Goal: Information Seeking & Learning: Learn about a topic

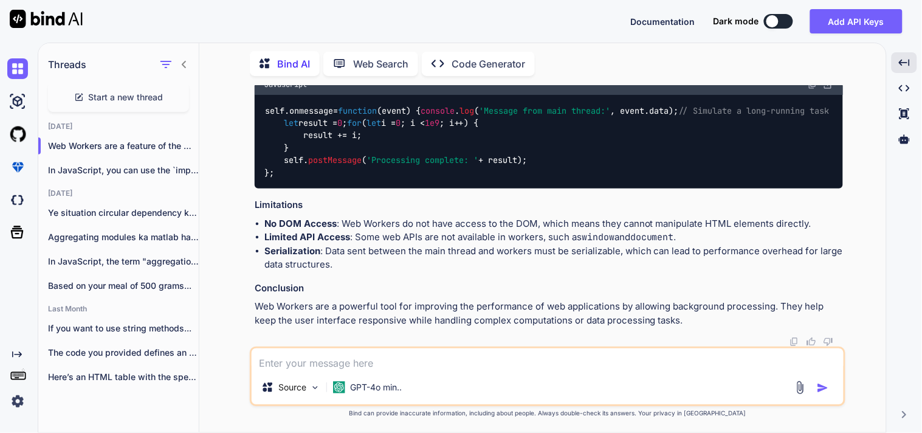
scroll to position [2684, 0]
click at [356, 362] on textarea at bounding box center [548, 359] width 592 height 22
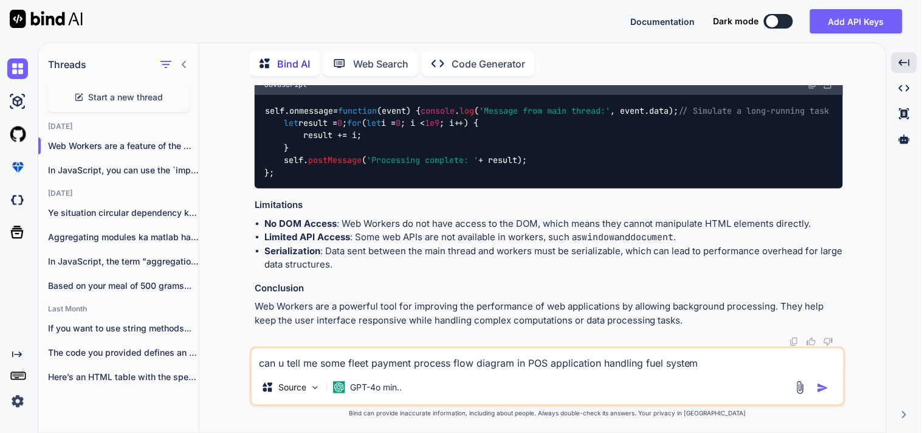
type textarea "can u tell me some fleet payment process flow diagram in POS application handli…"
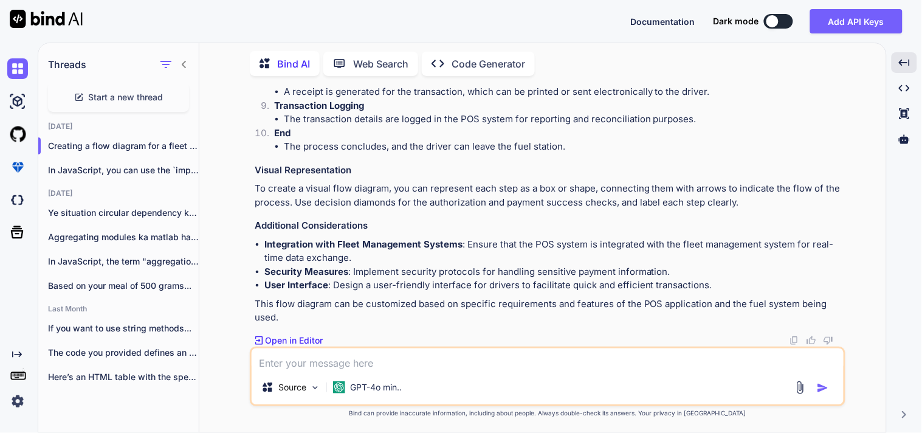
scroll to position [3150, 0]
drag, startPoint x: 552, startPoint y: 168, endPoint x: 272, endPoint y: 119, distance: 283.9
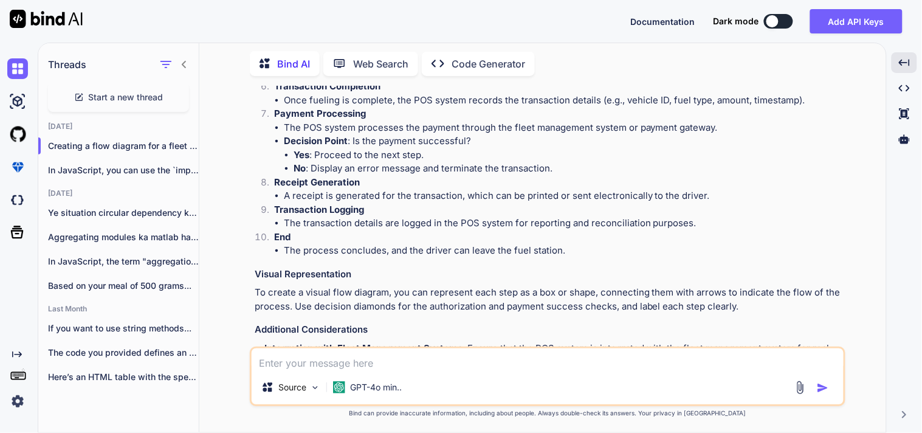
scroll to position [3082, 0]
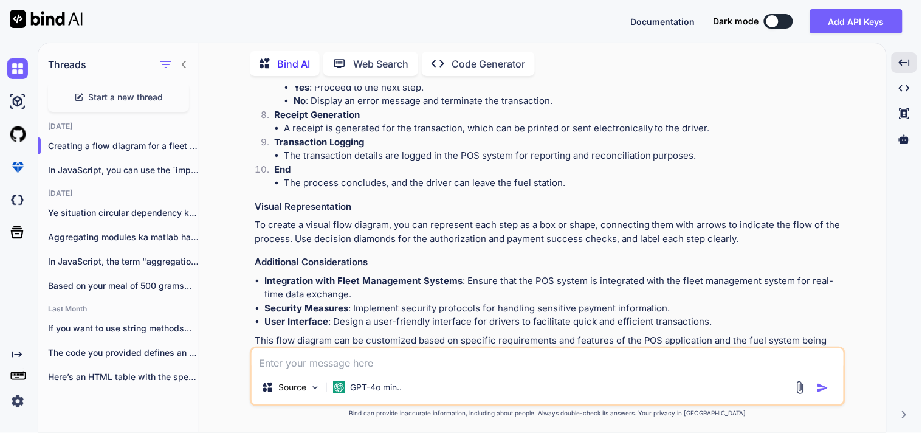
click at [369, 357] on textarea at bounding box center [548, 359] width 592 height 22
type textarea "What is truck fleet transaction"
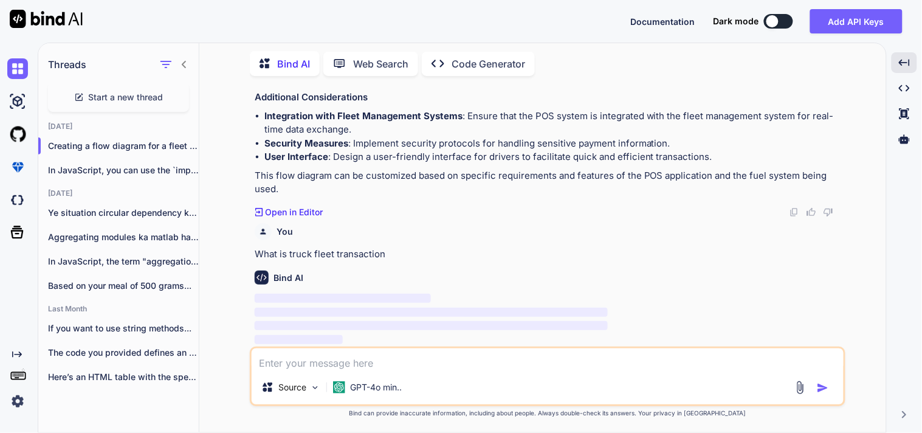
scroll to position [3504, 0]
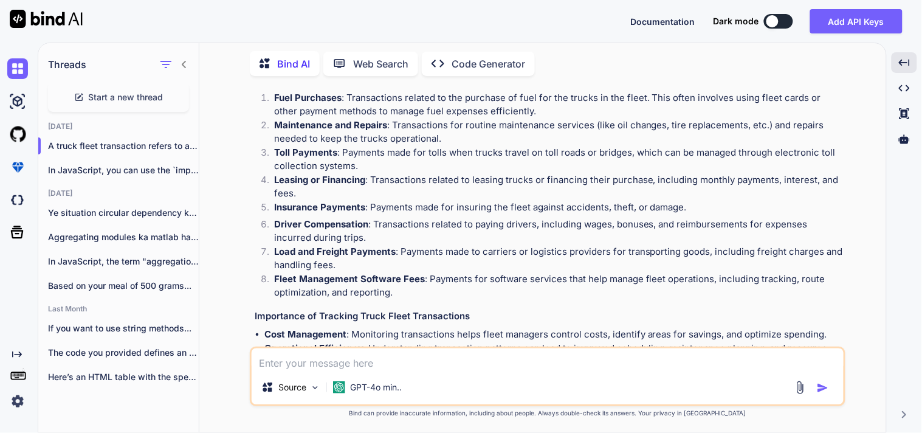
click at [319, 359] on textarea at bounding box center [548, 359] width 592 height 22
click at [319, 357] on textarea "what is re" at bounding box center [548, 359] width 592 height 22
drag, startPoint x: 319, startPoint y: 357, endPoint x: 309, endPoint y: 355, distance: 10.5
click at [309, 355] on textarea "what is re" at bounding box center [548, 359] width 592 height 22
paste textarea "Reefer"
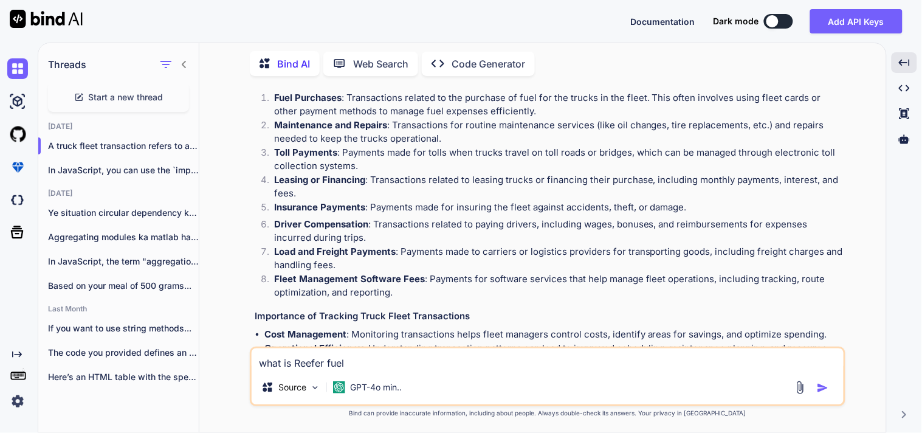
type textarea "what is Reefer fuel ?"
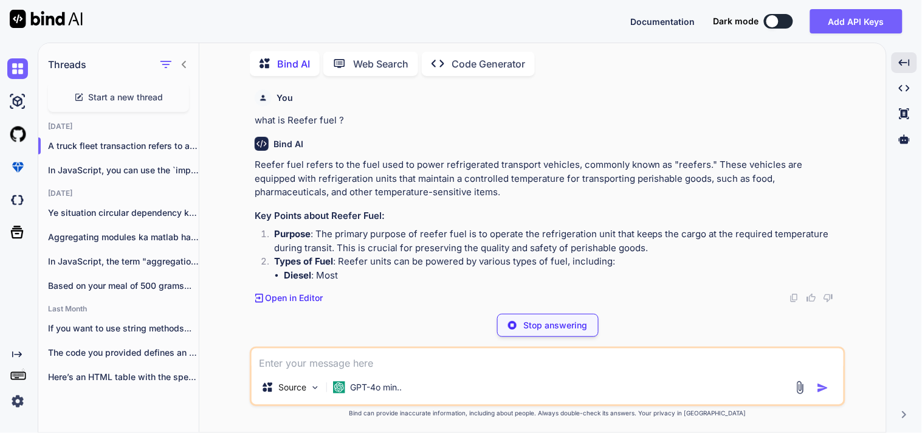
scroll to position [4162, 0]
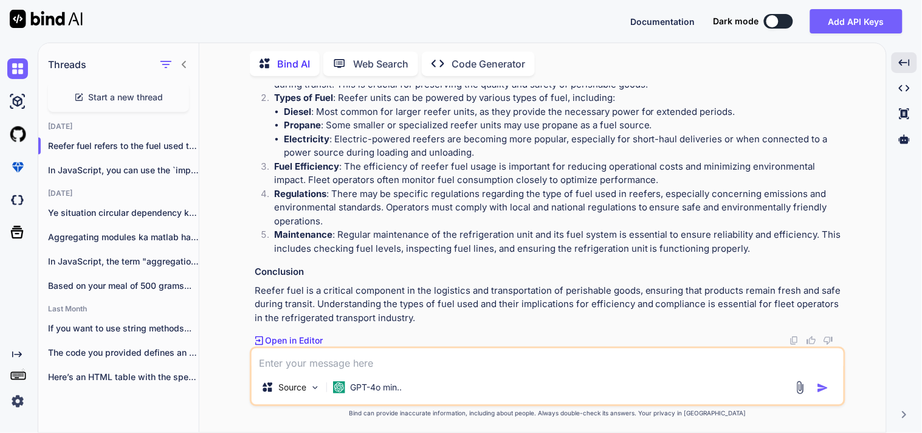
drag, startPoint x: 341, startPoint y: 178, endPoint x: 725, endPoint y: 183, distance: 383.6
click at [725, 36] on p "Reefer fuel refers to the fuel used to power refrigerated transport vehicles, c…" at bounding box center [549, 15] width 588 height 41
click at [547, 202] on div "Reefer fuel refers to the fuel used to power refrigerated transport vehicles, c…" at bounding box center [549, 160] width 588 height 330
click at [399, 363] on textarea at bounding box center [548, 359] width 592 height 22
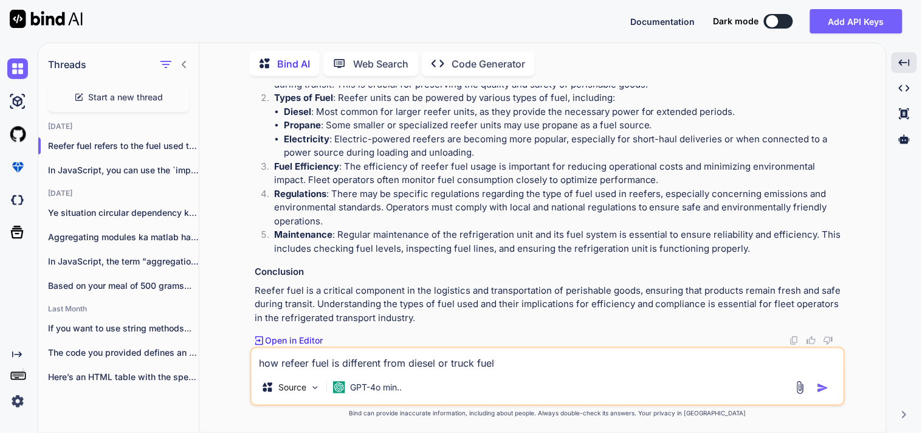
type textarea "how refeer fuel is different from diesel or truck fuel"
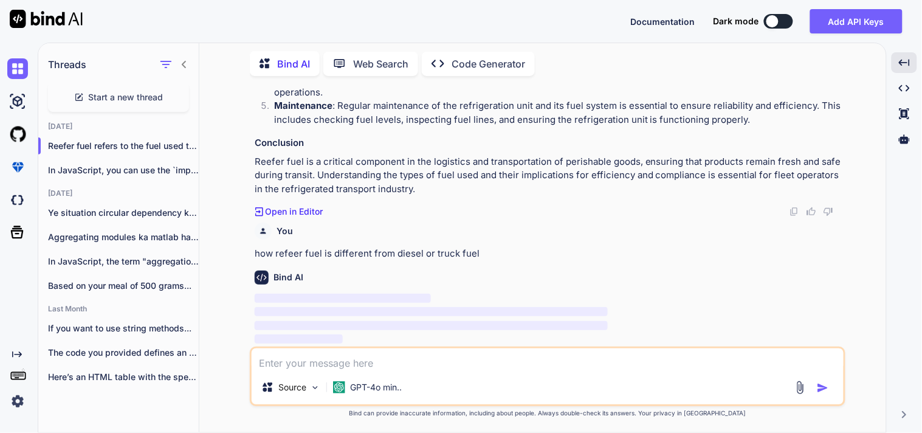
scroll to position [4454, 0]
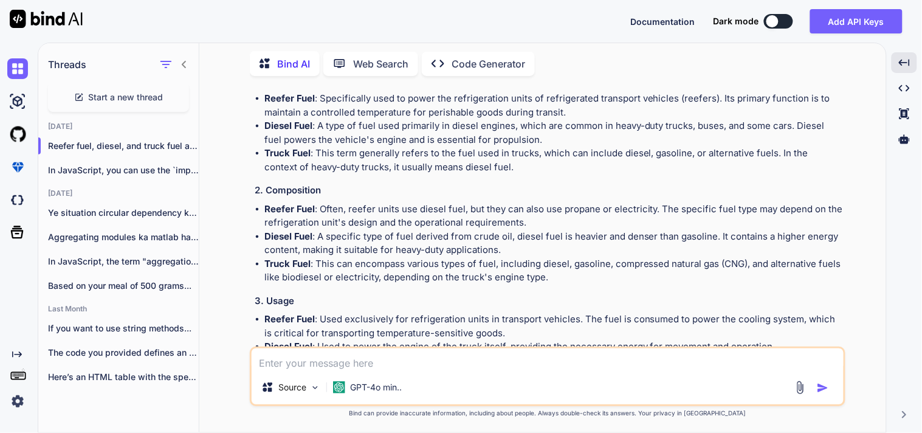
click at [331, 353] on textarea at bounding box center [548, 359] width 592 height 22
paste textarea "MX915 pin pad - The MX915 is a VeriFone model of a sophisticated, compact payme…"
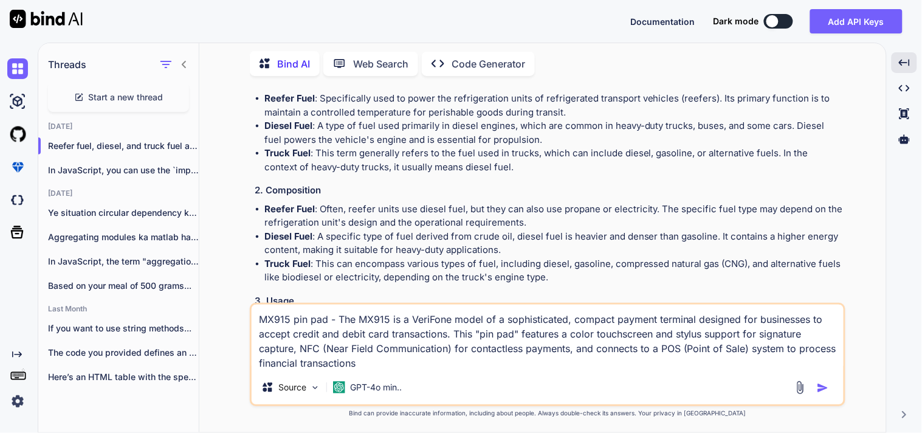
click at [392, 367] on textarea "MX915 pin pad - The MX915 is a VeriFone model of a sophisticated, compact payme…" at bounding box center [548, 338] width 592 height 66
drag, startPoint x: 392, startPoint y: 367, endPoint x: 254, endPoint y: 314, distance: 147.5
click at [254, 314] on textarea "MX915 pin pad - The MX915 is a VeriFone model of a sophisticated, compact payme…" at bounding box center [548, 338] width 592 height 66
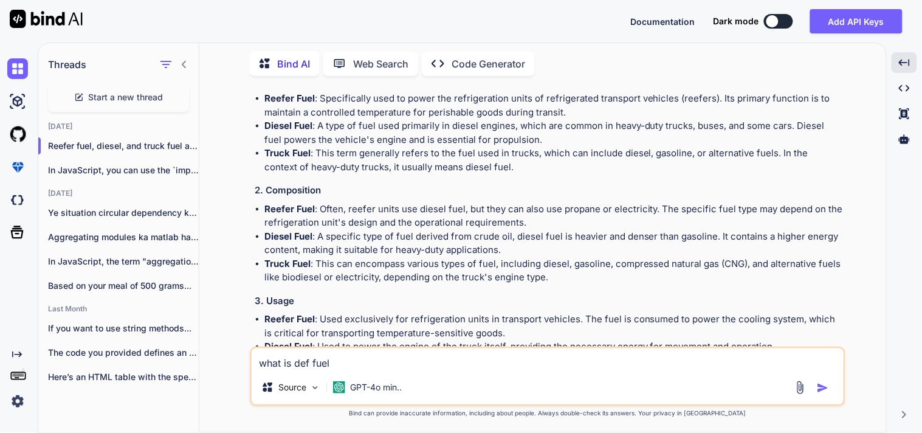
type textarea "what is def fuel"
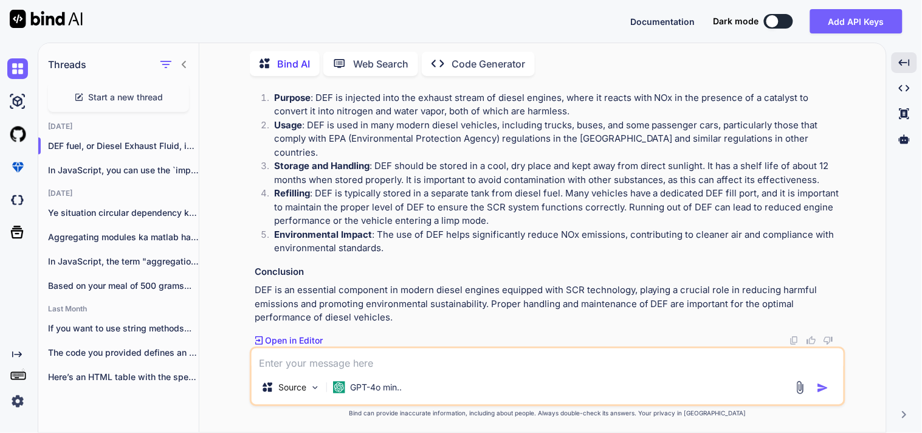
scroll to position [5128, 0]
drag, startPoint x: 391, startPoint y: 247, endPoint x: 306, endPoint y: 244, distance: 85.7
click at [306, 63] on p "DEF fuel, or Diesel Exhaust Fluid, is a non-toxic, colorless liquid used in die…" at bounding box center [549, 42] width 588 height 41
copy p "Diesel Exhaust Fluid"
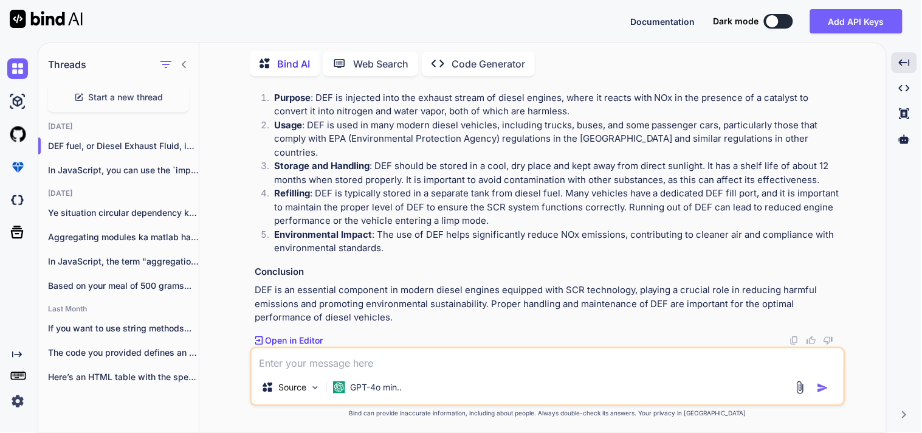
click at [367, 363] on textarea at bounding box center [548, 359] width 592 height 22
paste textarea "Comchecks"
type textarea "what is express check or Comchecks"
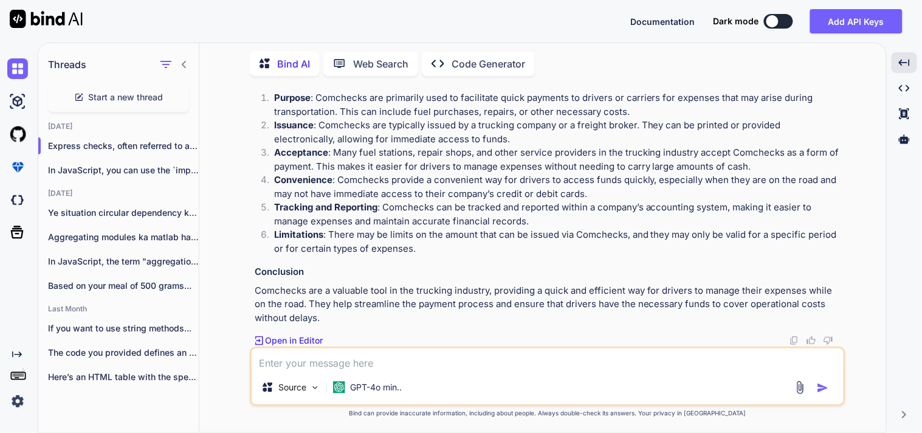
scroll to position [5729, 0]
click at [355, 365] on textarea at bounding box center [548, 359] width 592 height 22
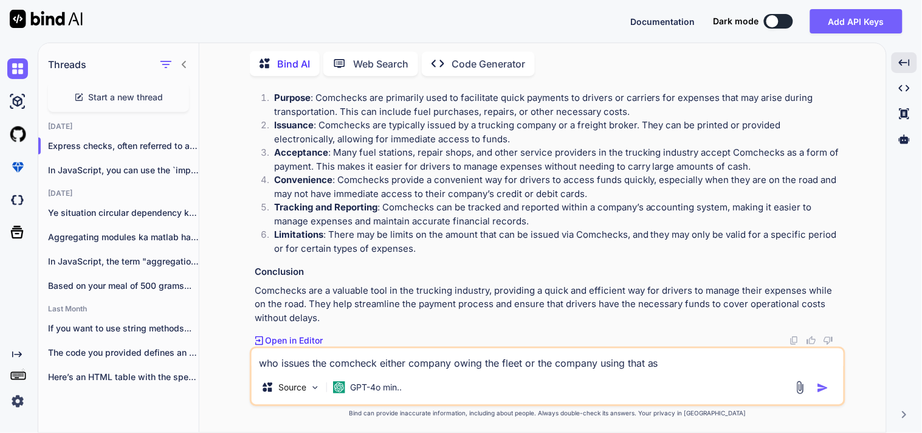
drag, startPoint x: 355, startPoint y: 365, endPoint x: 660, endPoint y: 367, distance: 304.5
click at [660, 367] on textarea "who issues the comcheck either company owing the fleet or the company using tha…" at bounding box center [548, 359] width 592 height 22
drag, startPoint x: 675, startPoint y: 363, endPoint x: 599, endPoint y: 362, distance: 76.0
click at [599, 362] on textarea "who issues the comcheck either company owing the fleet or the company using tha…" at bounding box center [548, 359] width 592 height 22
type textarea "who issues the comcheck either company owing the fleet or the company receiving…"
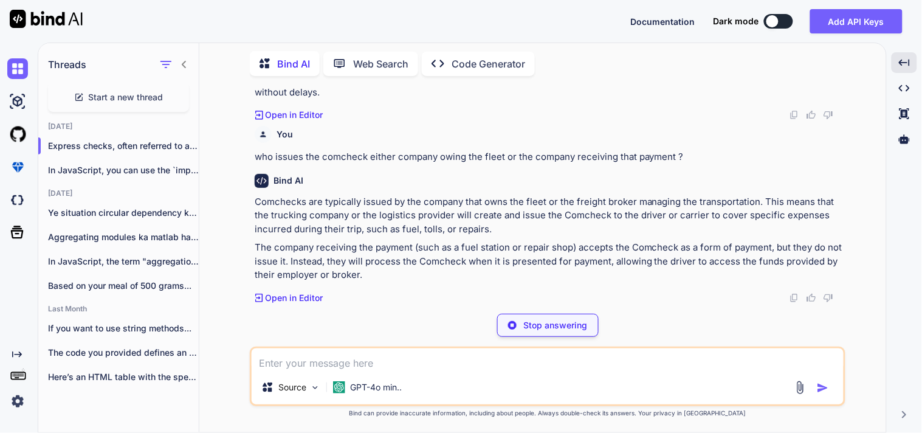
scroll to position [5912, 0]
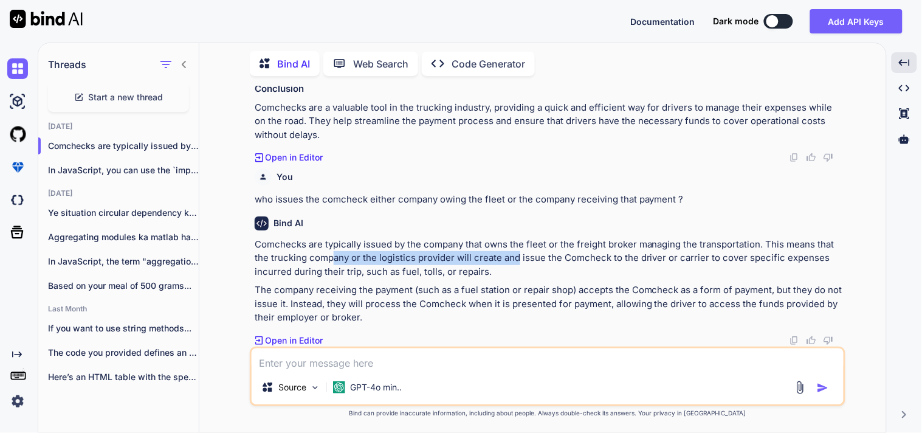
drag, startPoint x: 384, startPoint y: 264, endPoint x: 519, endPoint y: 263, distance: 135.6
click at [519, 263] on p "Comchecks are typically issued by the company that owns the fleet or the freigh…" at bounding box center [549, 258] width 588 height 41
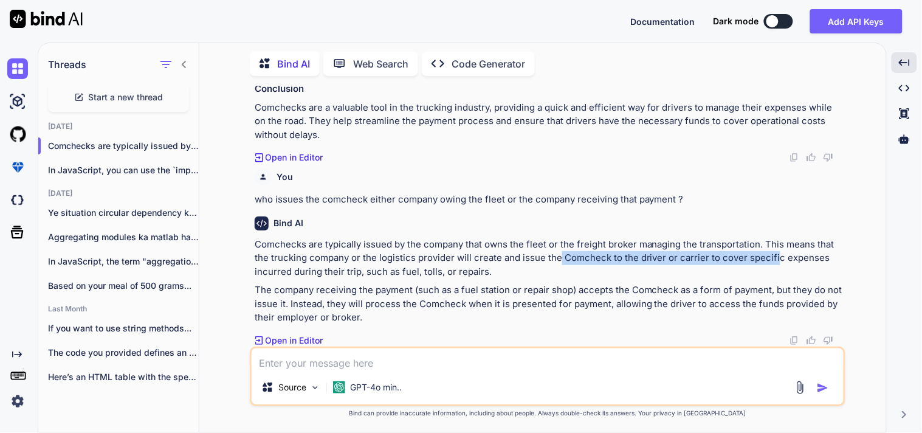
drag, startPoint x: 558, startPoint y: 264, endPoint x: 774, endPoint y: 263, distance: 216.4
click at [774, 263] on p "Comchecks are typically issued by the company that owns the fleet or the freigh…" at bounding box center [549, 258] width 588 height 41
click at [642, 275] on p "Comchecks are typically issued by the company that owns the fleet or the freigh…" at bounding box center [549, 258] width 588 height 41
drag, startPoint x: 351, startPoint y: 293, endPoint x: 412, endPoint y: 289, distance: 61.5
click at [412, 289] on p "The company receiving the payment (such as a fuel station or repair shop) accep…" at bounding box center [549, 303] width 588 height 41
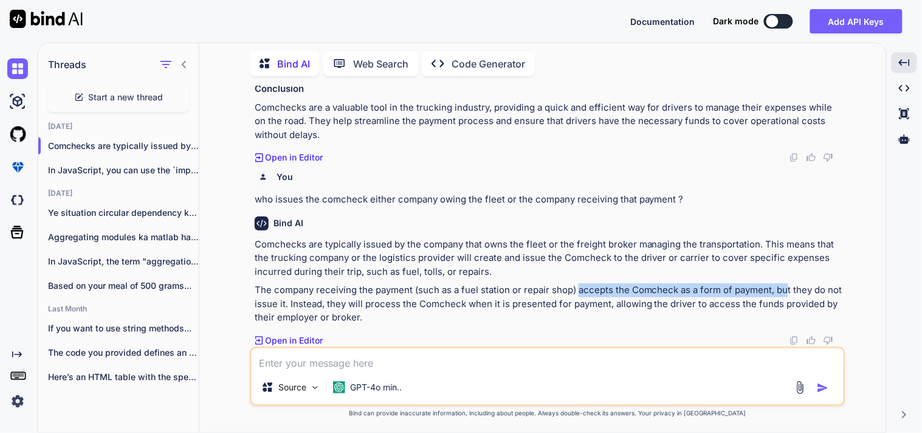
drag, startPoint x: 579, startPoint y: 288, endPoint x: 787, endPoint y: 294, distance: 207.3
click at [787, 294] on p "The company receiving the payment (such as a fuel station or repair shop) accep…" at bounding box center [549, 303] width 588 height 41
click at [511, 307] on p "The company receiving the payment (such as a fuel station or repair shop) accep…" at bounding box center [549, 303] width 588 height 41
drag, startPoint x: 309, startPoint y: 309, endPoint x: 357, endPoint y: 308, distance: 48.0
click at [357, 308] on p "The company receiving the payment (such as a fuel station or repair shop) accep…" at bounding box center [549, 303] width 588 height 41
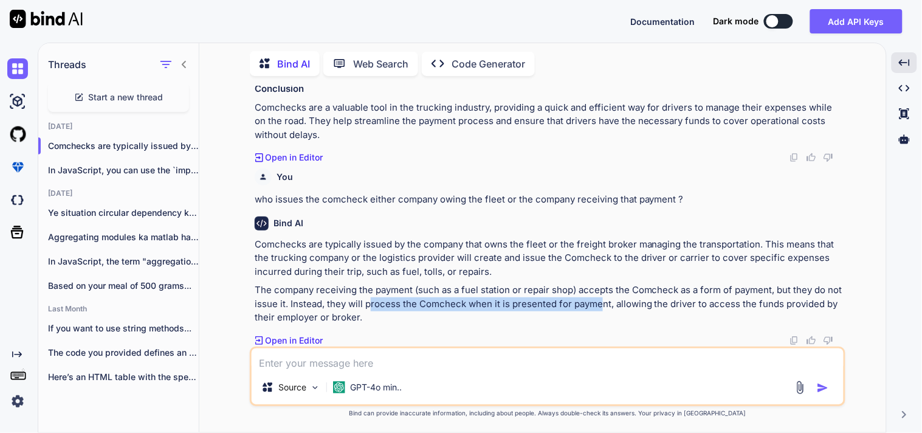
drag, startPoint x: 369, startPoint y: 307, endPoint x: 599, endPoint y: 306, distance: 230.4
click at [599, 306] on p "The company receiving the payment (such as a fuel station or repair shop) accep…" at bounding box center [549, 303] width 588 height 41
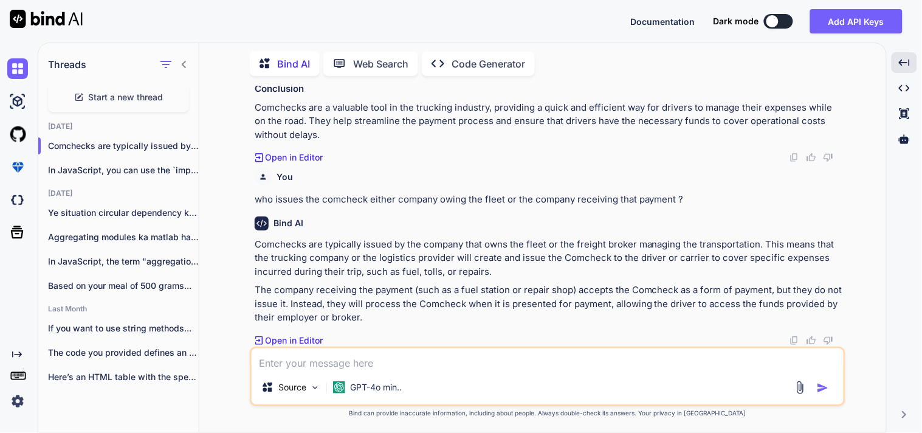
click at [494, 323] on p "The company receiving the payment (such as a fuel station or repair shop) accep…" at bounding box center [549, 303] width 588 height 41
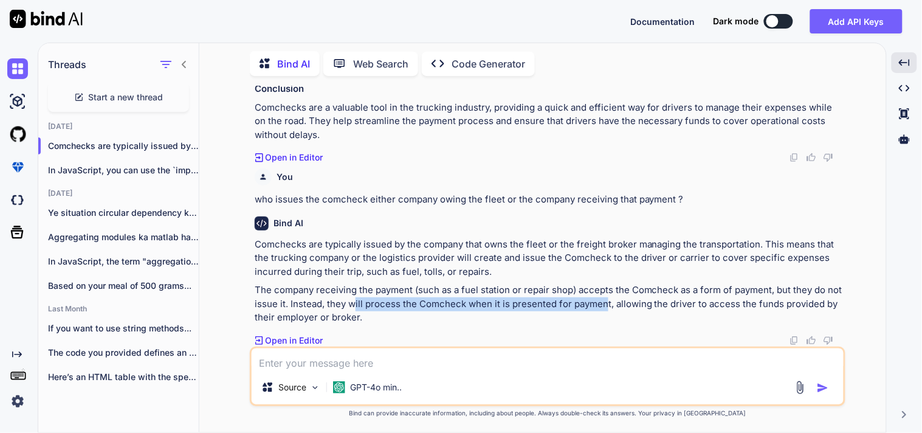
drag, startPoint x: 355, startPoint y: 308, endPoint x: 605, endPoint y: 306, distance: 249.8
click at [605, 306] on p "The company receiving the payment (such as a fuel station or repair shop) accep…" at bounding box center [549, 303] width 588 height 41
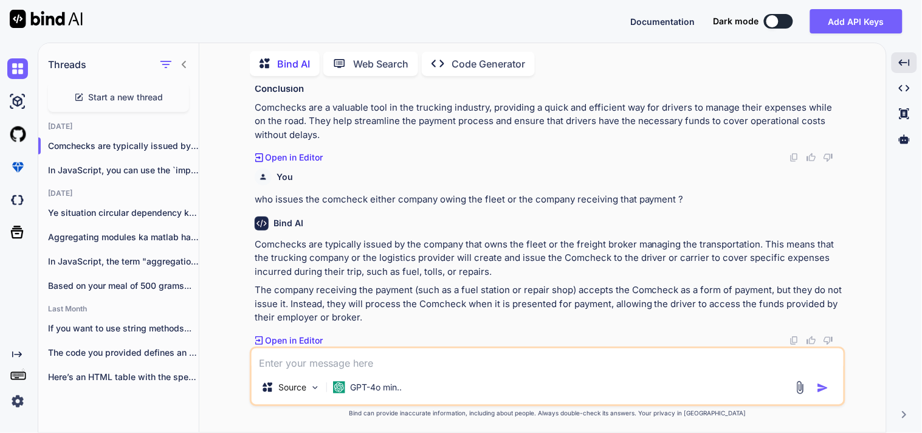
click at [617, 319] on p "The company receiving the payment (such as a fuel station or repair shop) accep…" at bounding box center [549, 303] width 588 height 41
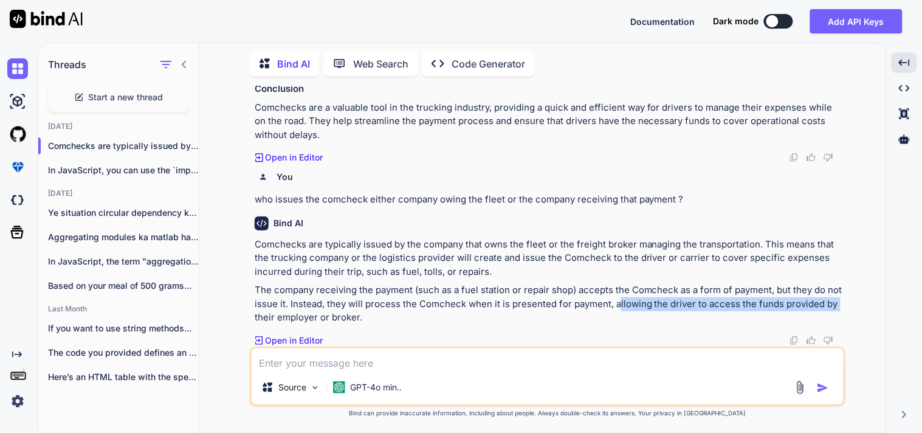
drag, startPoint x: 620, startPoint y: 308, endPoint x: 837, endPoint y: 309, distance: 217.0
click at [837, 309] on p "The company receiving the payment (such as a fuel station or repair shop) accep…" at bounding box center [549, 303] width 588 height 41
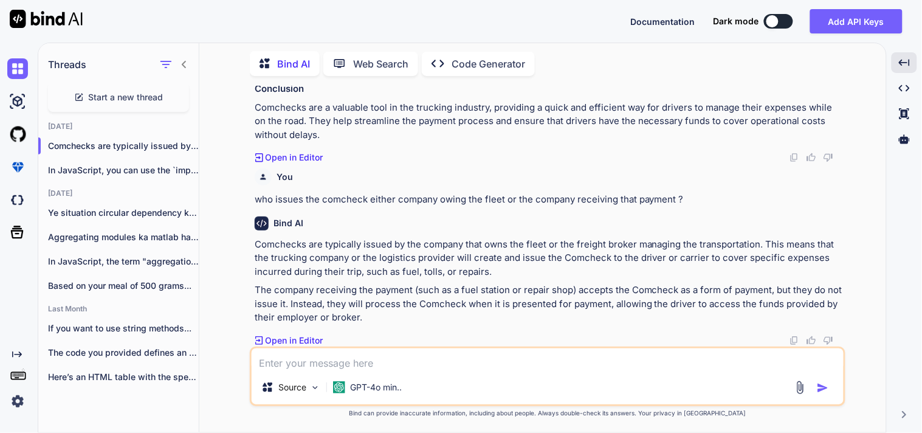
click at [402, 330] on div "Bind AI Comchecks are typically issued by the company that owns the fleet or th…" at bounding box center [549, 277] width 588 height 140
click at [356, 361] on textarea at bounding box center [548, 359] width 592 height 22
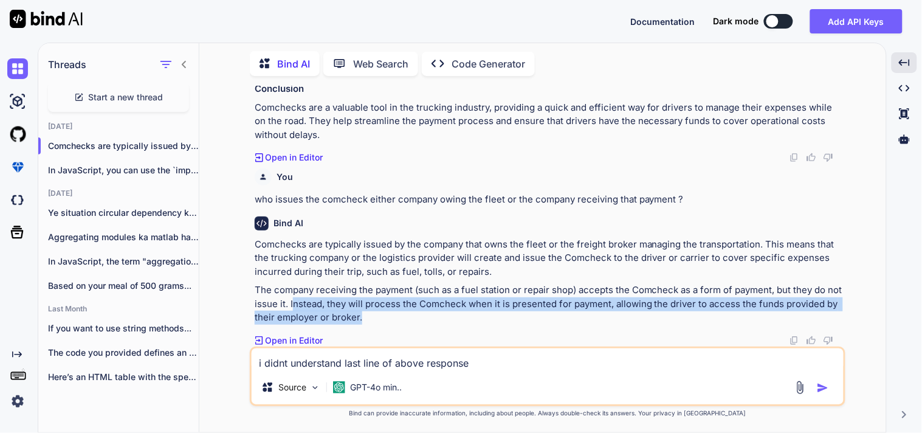
drag, startPoint x: 292, startPoint y: 305, endPoint x: 374, endPoint y: 319, distance: 83.2
click at [374, 319] on p "The company receiving the payment (such as a fuel station or repair shop) accep…" at bounding box center [549, 303] width 588 height 41
copy p "nstead, they will process the Comcheck when it is presented for payment, allowi…"
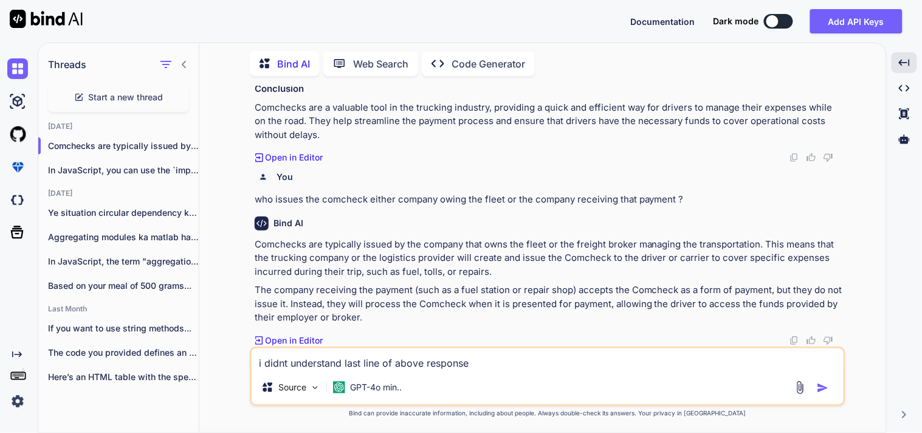
click at [487, 351] on textarea "i didnt understand last line of above response" at bounding box center [548, 359] width 592 height 22
paste textarea "nstead, they will process the Comcheck when it is presented for payment, allowi…"
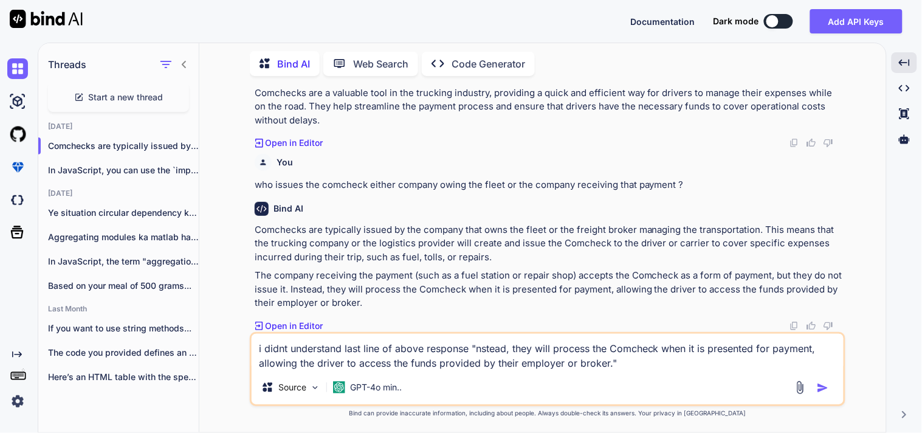
type textarea "i didnt understand last line of above response "nstead, they will process the C…"
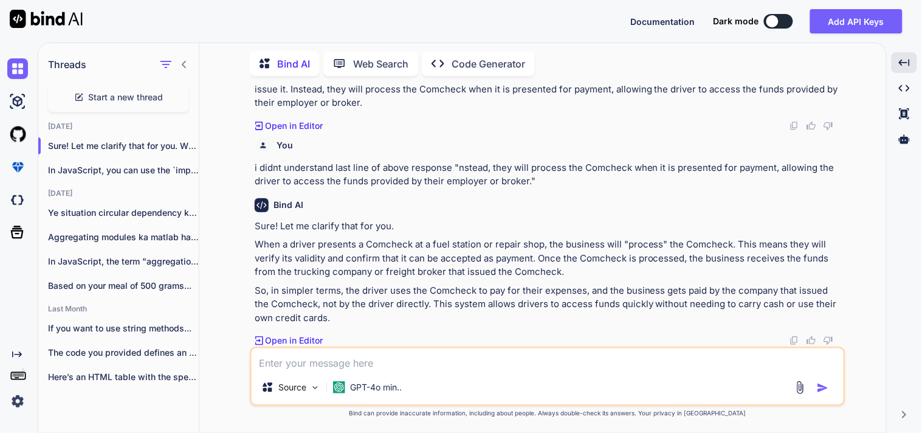
scroll to position [5991, 0]
drag, startPoint x: 497, startPoint y: 195, endPoint x: 247, endPoint y: 166, distance: 251.4
click at [247, 166] on div "You explain cyclic module imports Bind AI Cyclic module imports occur in progra…" at bounding box center [547, 259] width 677 height 346
click at [372, 110] on p "The company receiving the payment (such as a fuel station or repair shop) accep…" at bounding box center [549, 89] width 588 height 41
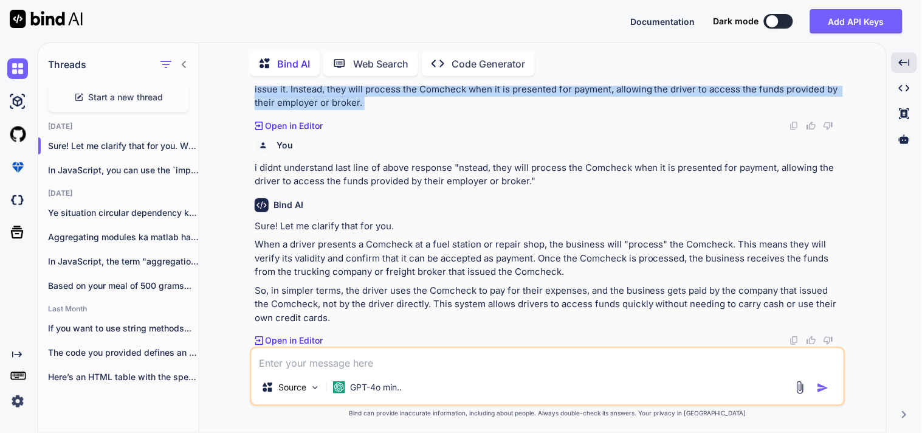
drag, startPoint x: 372, startPoint y: 239, endPoint x: 254, endPoint y: 170, distance: 136.5
click at [255, 110] on div "Comchecks are typically issued by the company that owns the fleet or the freigh…" at bounding box center [549, 66] width 588 height 87
copy div "Comchecks are typically issued by the company that owns the fleet or the freigh…"
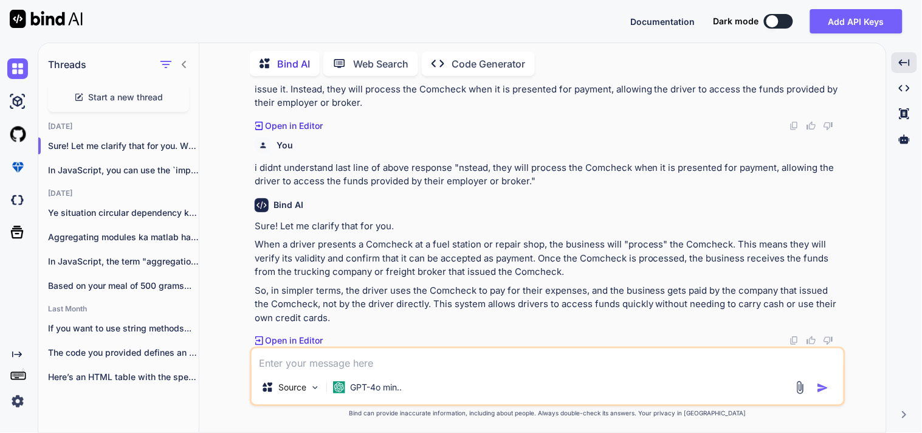
click at [343, 360] on textarea at bounding box center [548, 359] width 592 height 22
type textarea "What is EFS transaction"
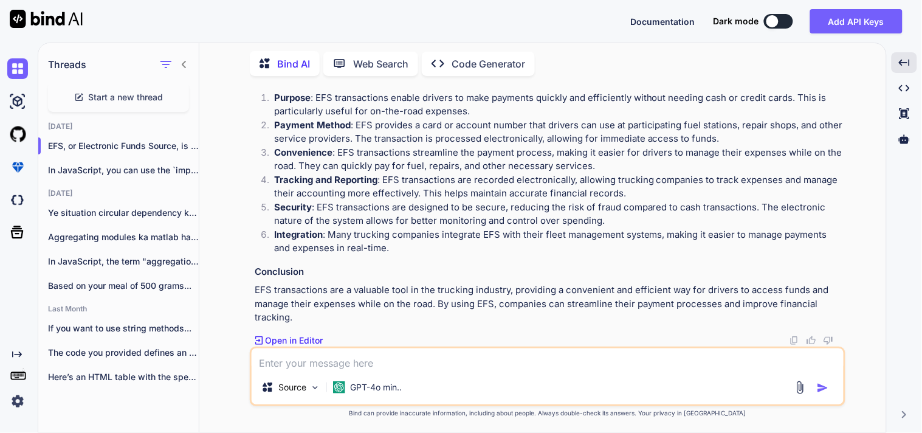
scroll to position [6446, 0]
click at [345, 279] on h3 "Conclusion" at bounding box center [549, 272] width 588 height 14
click at [340, 357] on textarea at bounding box center [548, 359] width 592 height 22
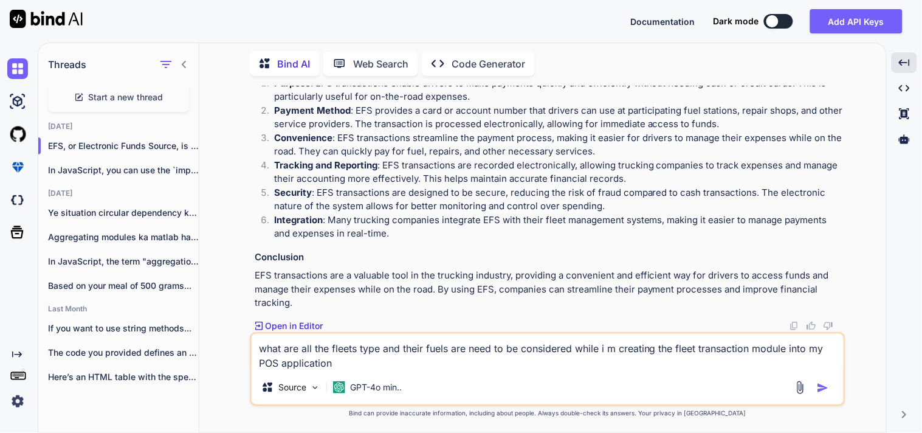
click at [675, 348] on textarea "what are all the fleets type and their fuels are need to be considered while i …" at bounding box center [548, 352] width 592 height 36
type textarea "what are all the fleets type and their fuels are need to be considered while i …"
click at [822, 388] on img "button" at bounding box center [823, 388] width 12 height 12
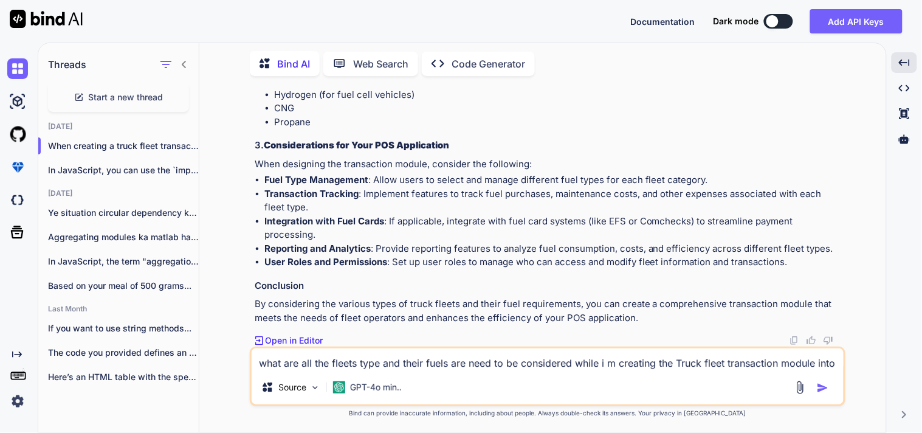
scroll to position [7446, 0]
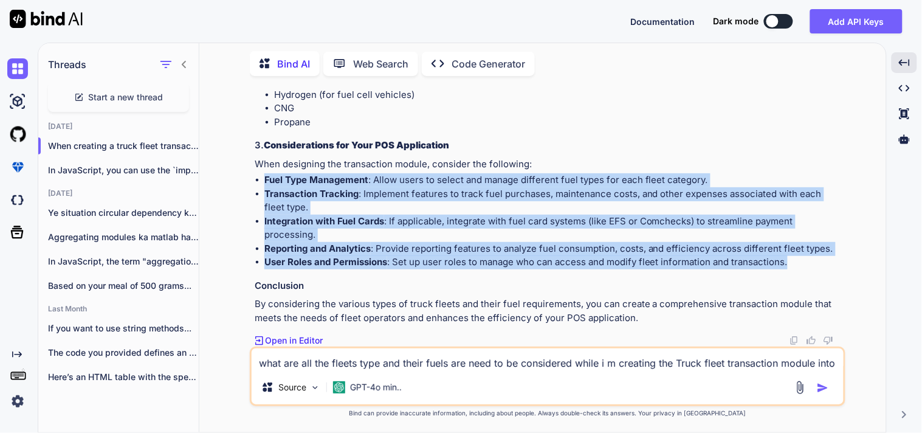
drag, startPoint x: 795, startPoint y: 264, endPoint x: 266, endPoint y: 181, distance: 535.3
click at [266, 181] on ul "Fuel Type Management : Allow users to select and manage different fuel types fo…" at bounding box center [549, 221] width 588 height 96
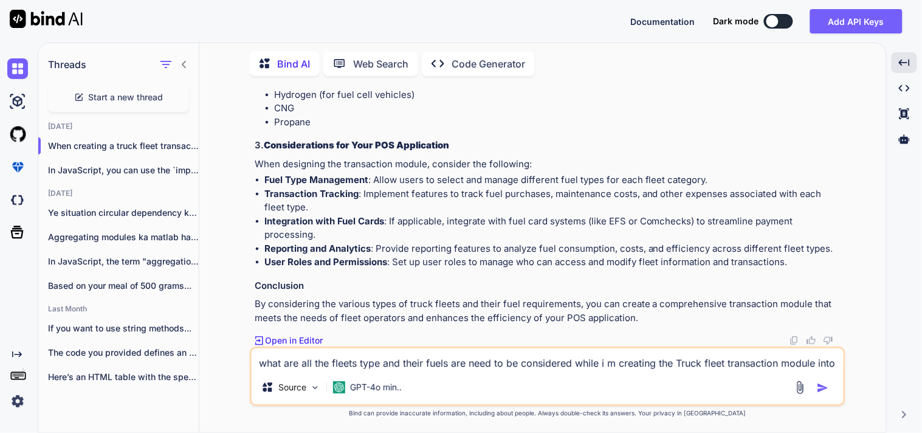
click at [596, 105] on li "CNG" at bounding box center [558, 109] width 569 height 14
click at [389, 354] on textarea "what are all the fleets type and their fuels are need to be considered while i …" at bounding box center [548, 359] width 592 height 22
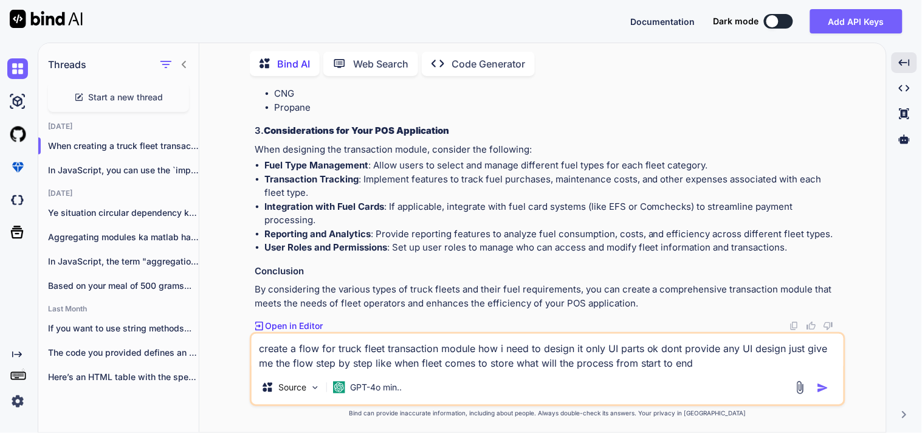
type textarea "create a flow for truck fleet transaction module how i need to design it only U…"
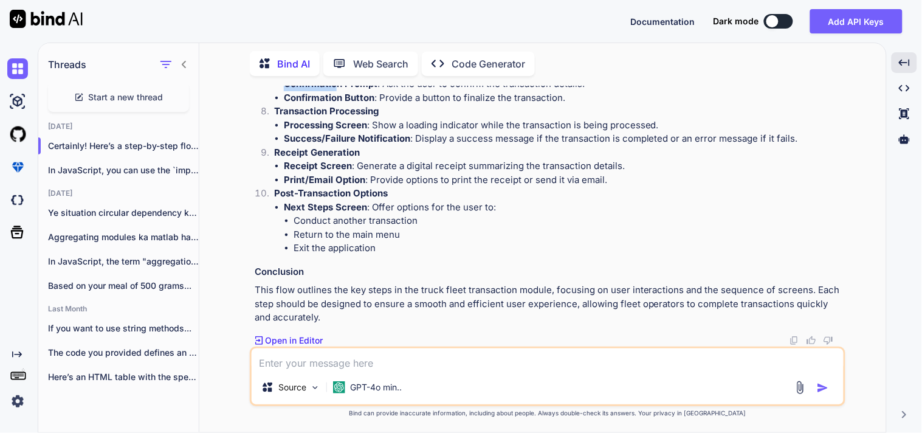
scroll to position [8034, 0]
click at [470, 50] on li "Summary Screen : Display a summary of the transaction, including: Fleet details…" at bounding box center [563, 9] width 559 height 82
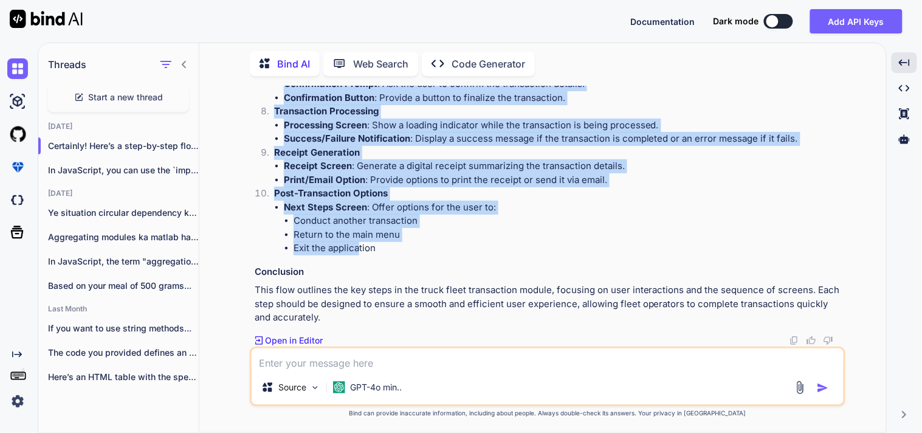
scroll to position [8200, 0]
drag, startPoint x: 253, startPoint y: 90, endPoint x: 389, endPoint y: 249, distance: 209.1
click at [389, 249] on div "You explain cyclic module imports Bind AI Cyclic module imports occur in progra…" at bounding box center [548, 216] width 593 height 261
copy div "Truck Fleet Transaction Module Flow Arrival at Store Welcome Screen : Display a…"
click at [630, 179] on li "Print/Email Option : Provide options to print the receipt or send it via email." at bounding box center [563, 180] width 559 height 14
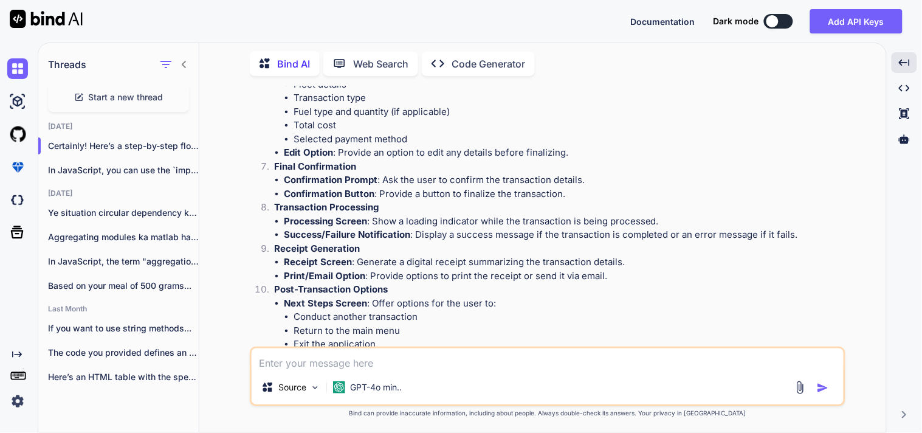
scroll to position [7525, 0]
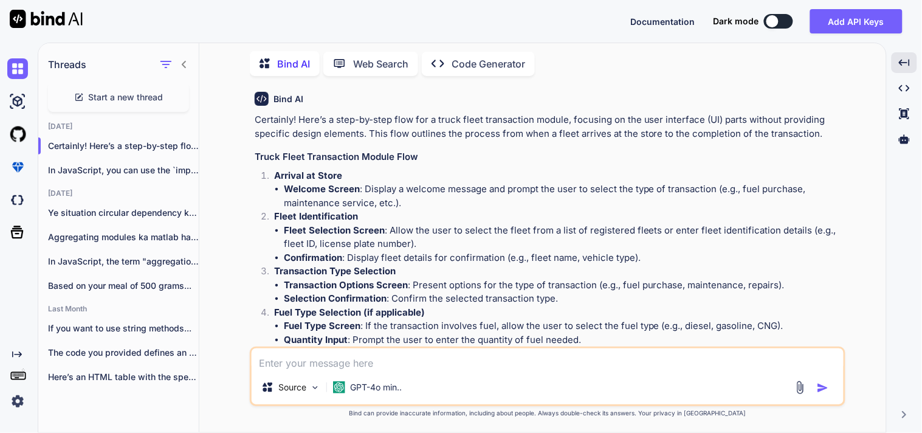
click at [379, 353] on textarea at bounding box center [548, 359] width 592 height 22
type textarea "d"
type textarea "list of check types in fleet transaction"
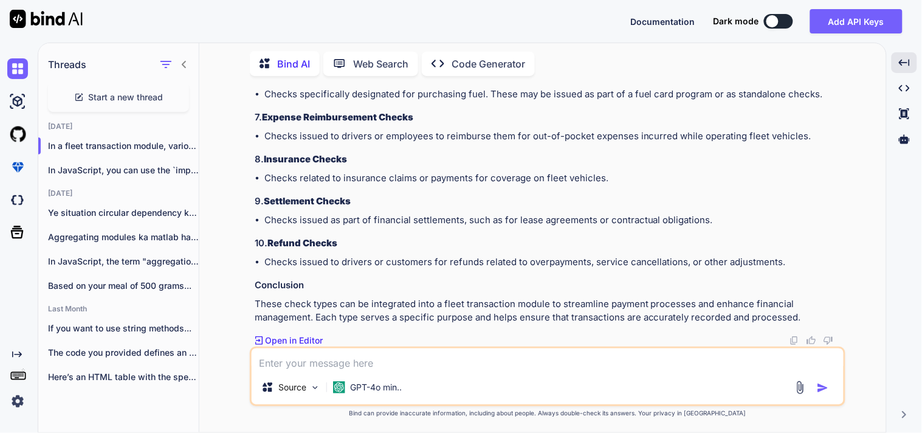
scroll to position [8598, 0]
click at [319, 367] on textarea at bounding box center [548, 359] width 592 height 22
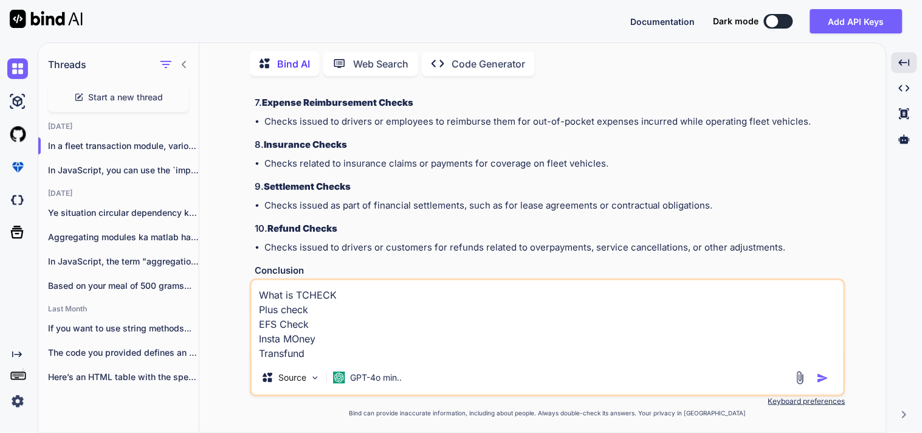
click at [297, 297] on textarea "What is TCHECK Plus check EFS Check Insta MOney Transfund" at bounding box center [548, 320] width 592 height 80
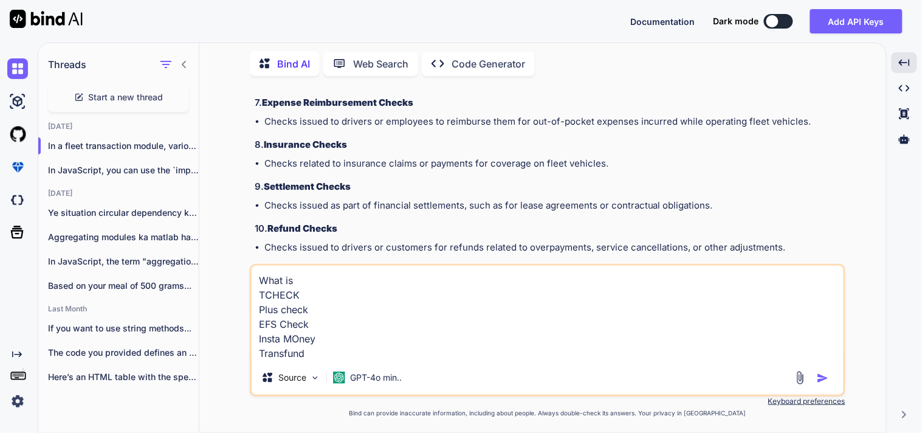
click at [312, 283] on textarea "What is TCHECK Plus check EFS Check Insta MOney Transfund" at bounding box center [548, 313] width 592 height 95
drag, startPoint x: 294, startPoint y: 343, endPoint x: 339, endPoint y: 356, distance: 46.9
click at [339, 356] on textarea "What is TCHECK Plus check EFS Check Insta MOney Transfund" at bounding box center [548, 313] width 592 height 95
click at [298, 339] on textarea "What is TCHECK Plus check EFS Check Insta MOney Transfund" at bounding box center [548, 313] width 592 height 95
click at [311, 354] on textarea "What is TCHECK Plus check EFS Check Insta Money Transfund" at bounding box center [548, 313] width 592 height 95
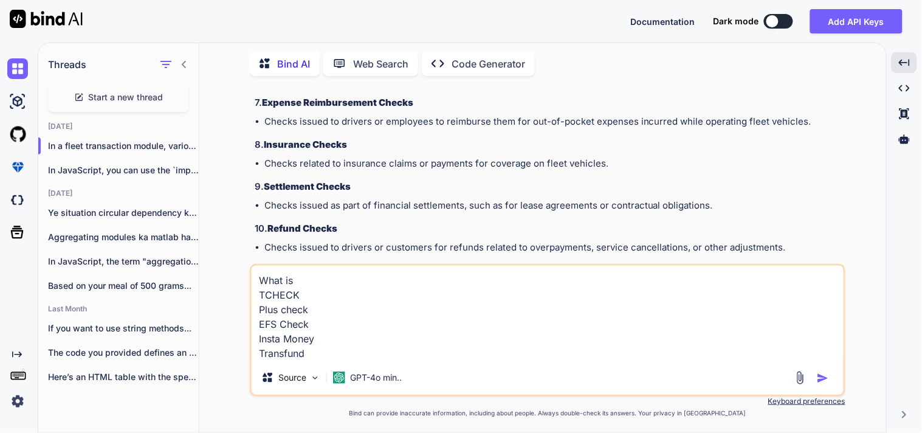
type textarea "What is TCHECK Plus check EFS Check Insta Money Transfund ?"
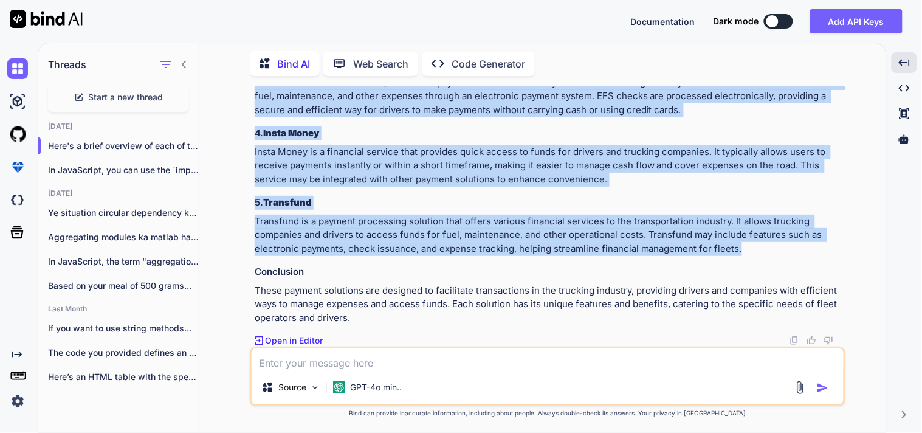
scroll to position [9161, 0]
drag, startPoint x: 745, startPoint y: 316, endPoint x: 252, endPoint y: 125, distance: 528.6
click at [252, 125] on div "You explain cyclic module imports Bind AI Cyclic module imports occur in progra…" at bounding box center [548, 216] width 593 height 261
copy div "1. TCHECK TCHECK is a payment solution that allows trucking companies to issue …"
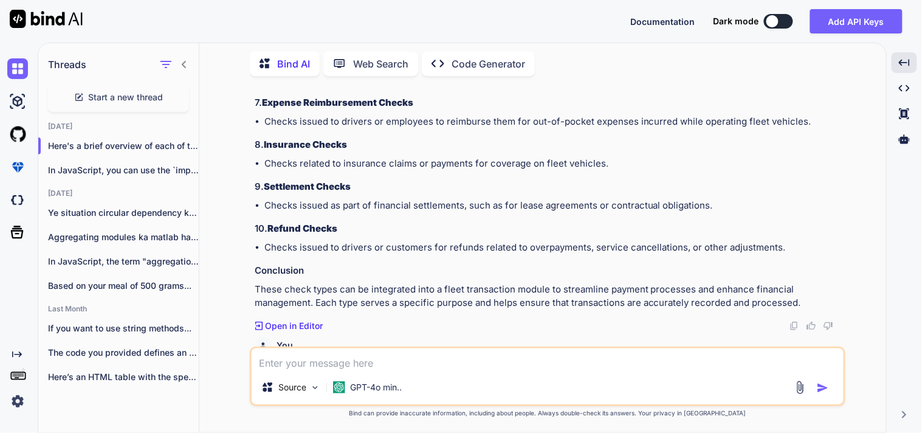
scroll to position [8756, 0]
